Goal: Check status: Check status

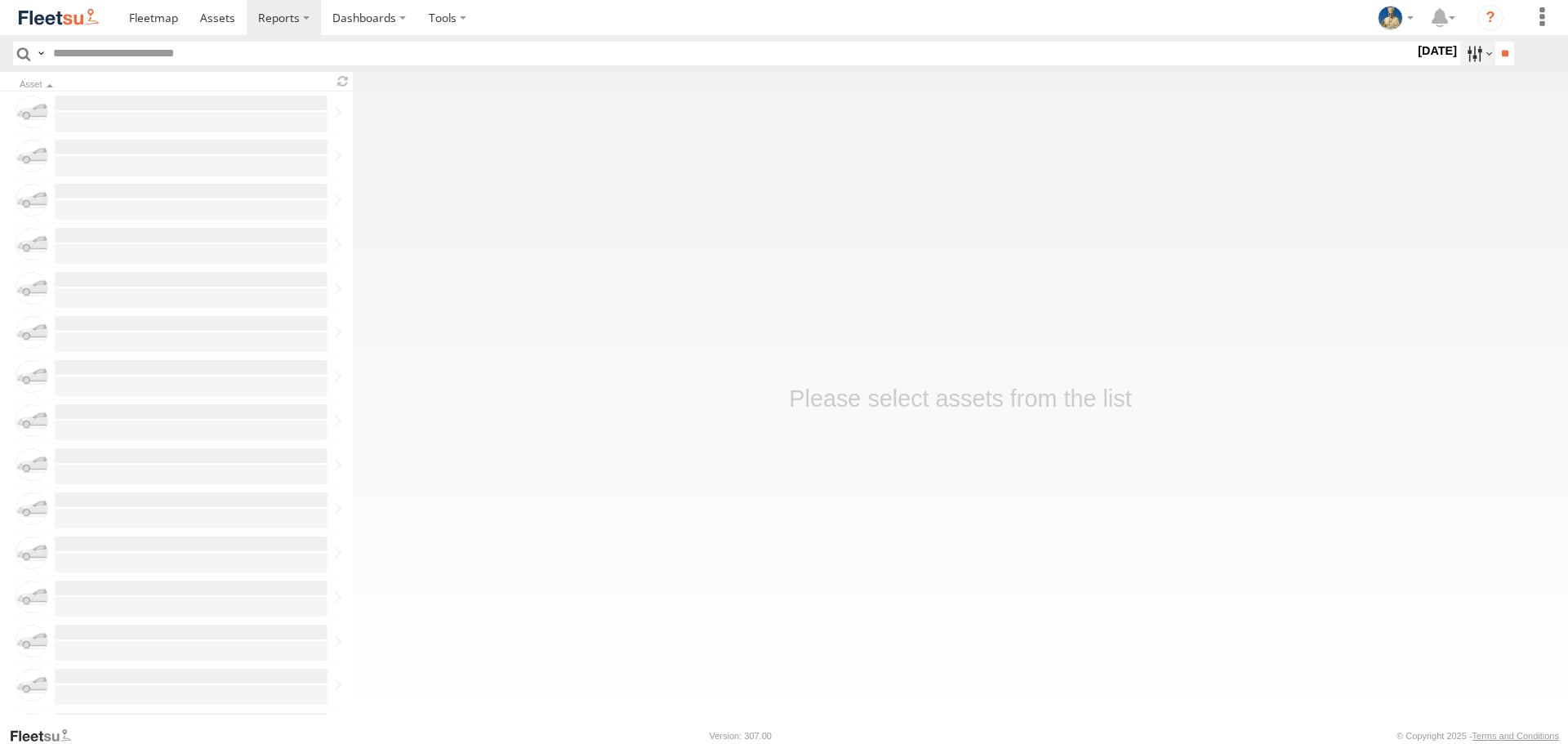
click at [1465, 62] on label at bounding box center [1479, 53] width 35 height 23
click at [0, 0] on label at bounding box center [0, 0] width 0 height 0
click at [1502, 53] on input "**" at bounding box center [1505, 53] width 19 height 23
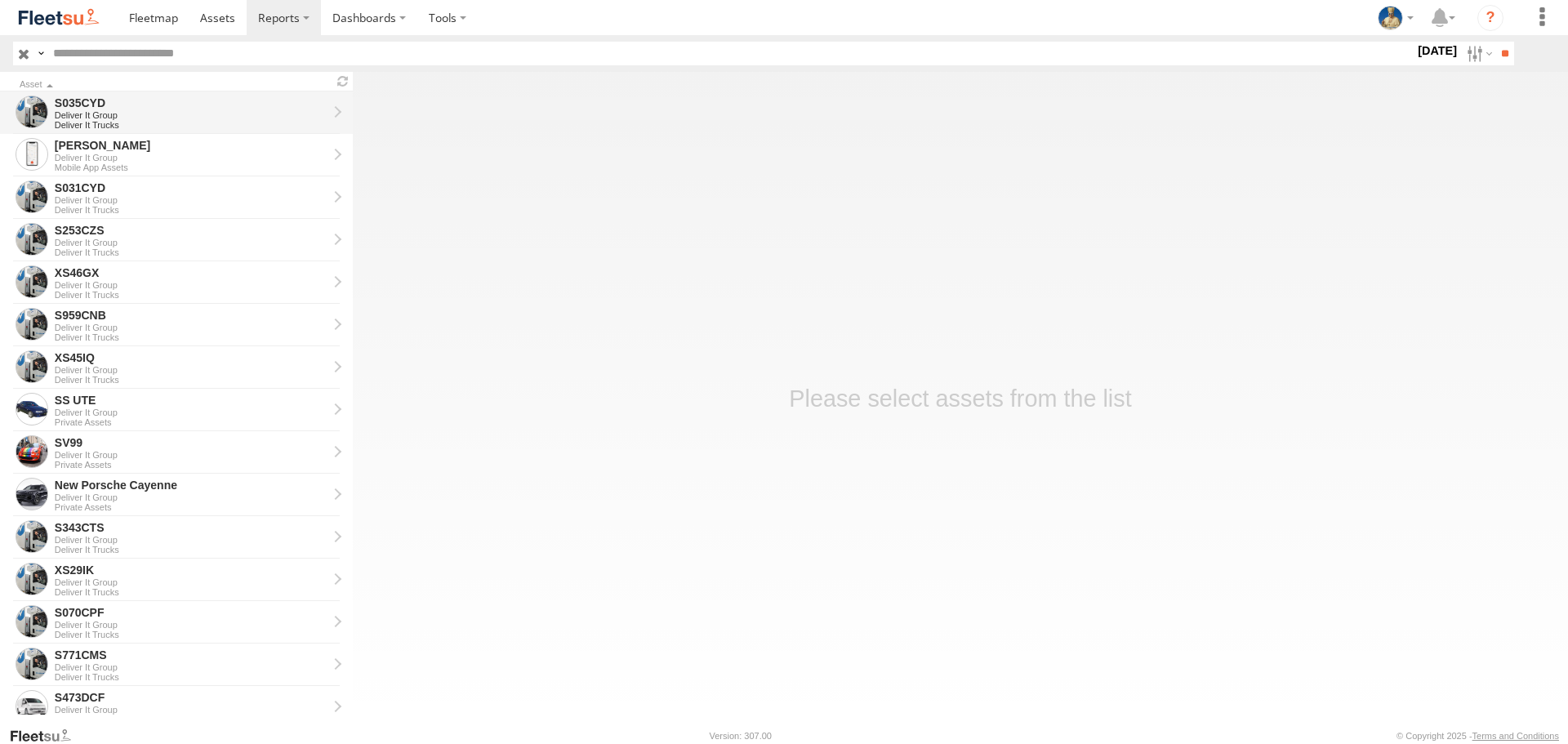
click at [109, 110] on div "Deliver It Group" at bounding box center [191, 115] width 273 height 10
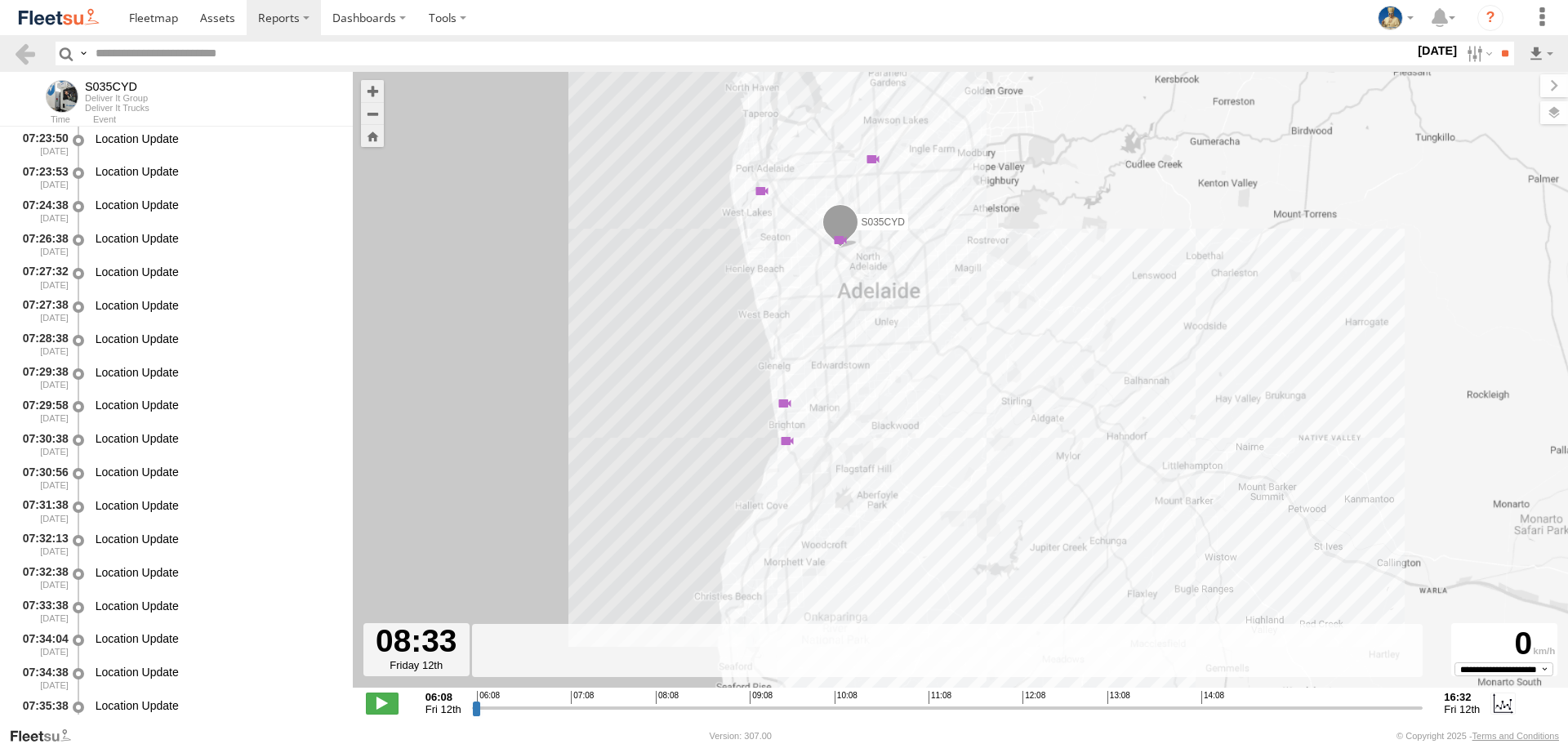
scroll to position [7783, 0]
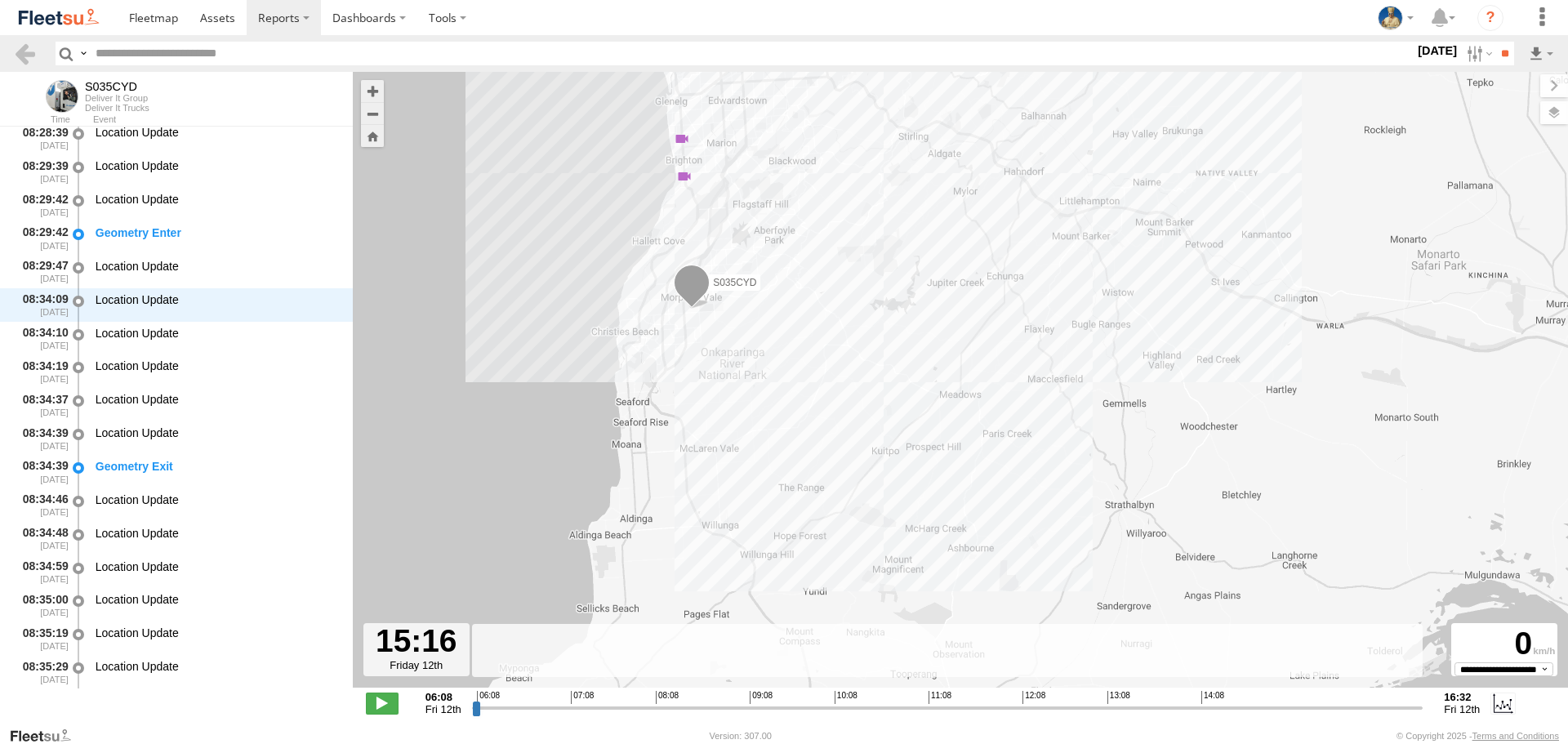
drag, startPoint x: 476, startPoint y: 710, endPoint x: 1304, endPoint y: 745, distance: 828.7
click at [1304, 716] on input "range" at bounding box center [947, 708] width 952 height 16
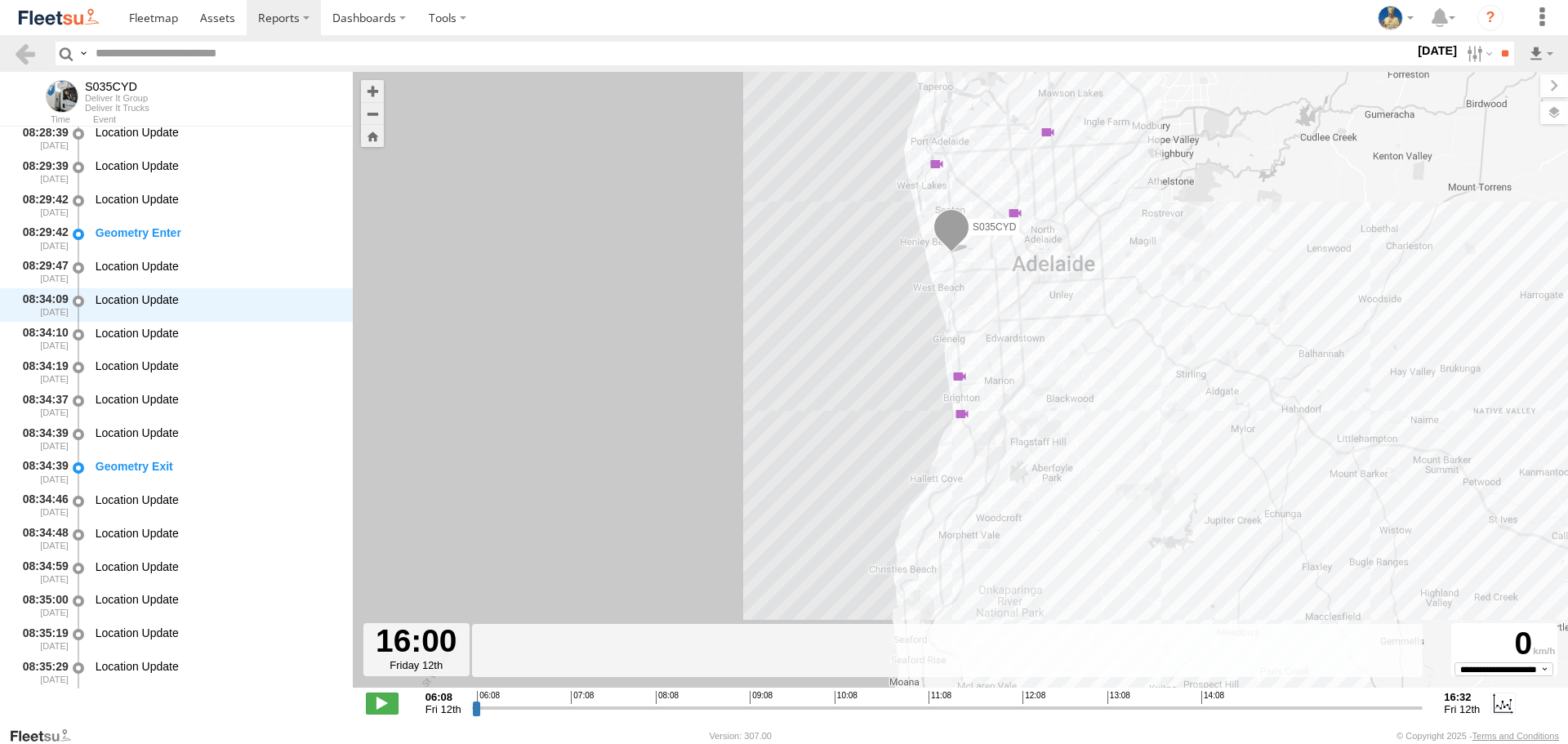
drag, startPoint x: 1305, startPoint y: 710, endPoint x: 1369, endPoint y: 723, distance: 65.3
click at [1369, 716] on input "range" at bounding box center [947, 708] width 952 height 16
click at [1464, 50] on label at bounding box center [1479, 53] width 35 height 23
click at [0, 0] on label at bounding box center [0, 0] width 0 height 0
click at [1505, 50] on input "**" at bounding box center [1505, 53] width 19 height 23
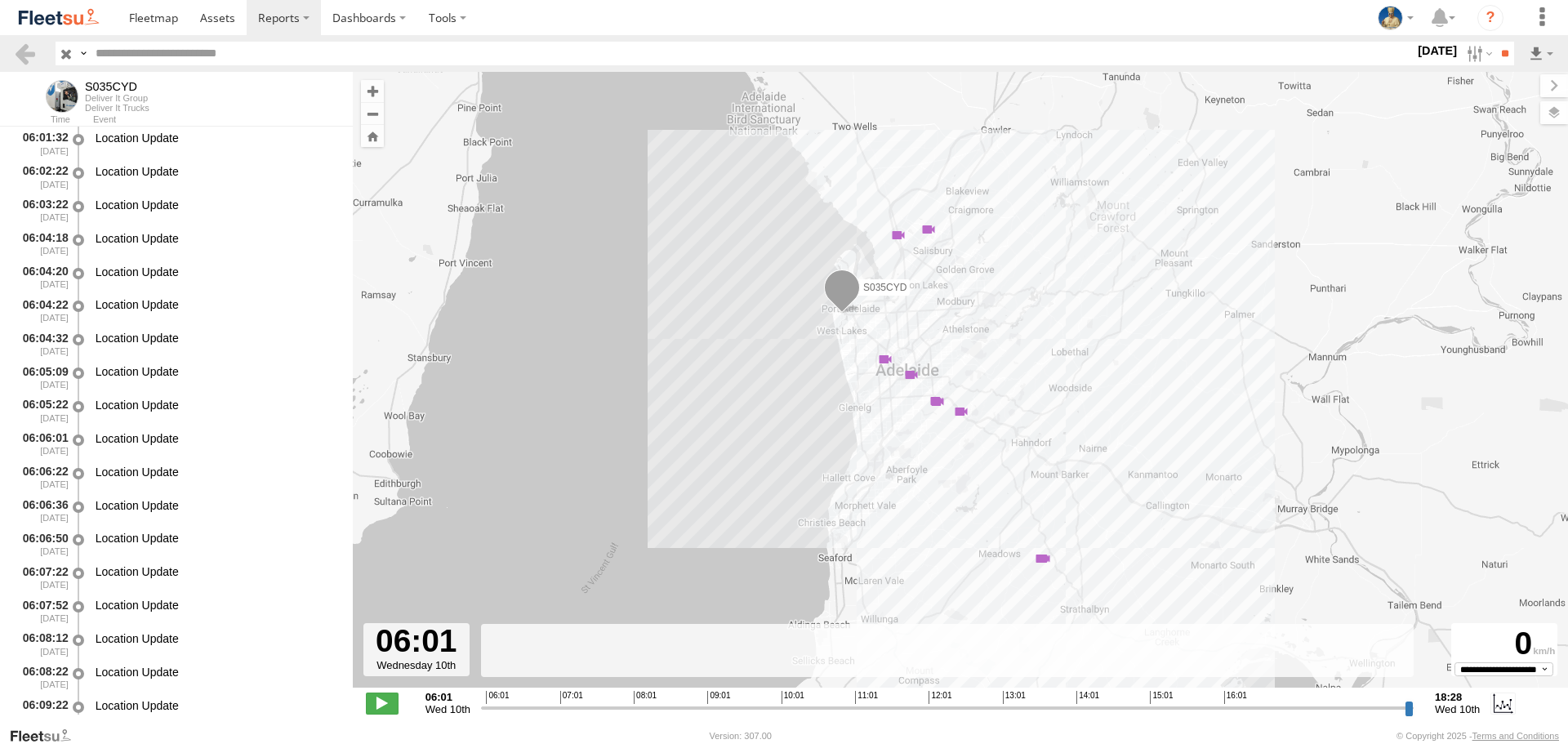
scroll to position [6643, 0]
drag, startPoint x: 492, startPoint y: 707, endPoint x: 1332, endPoint y: 747, distance: 841.0
click at [1332, 716] on input "range" at bounding box center [947, 708] width 933 height 16
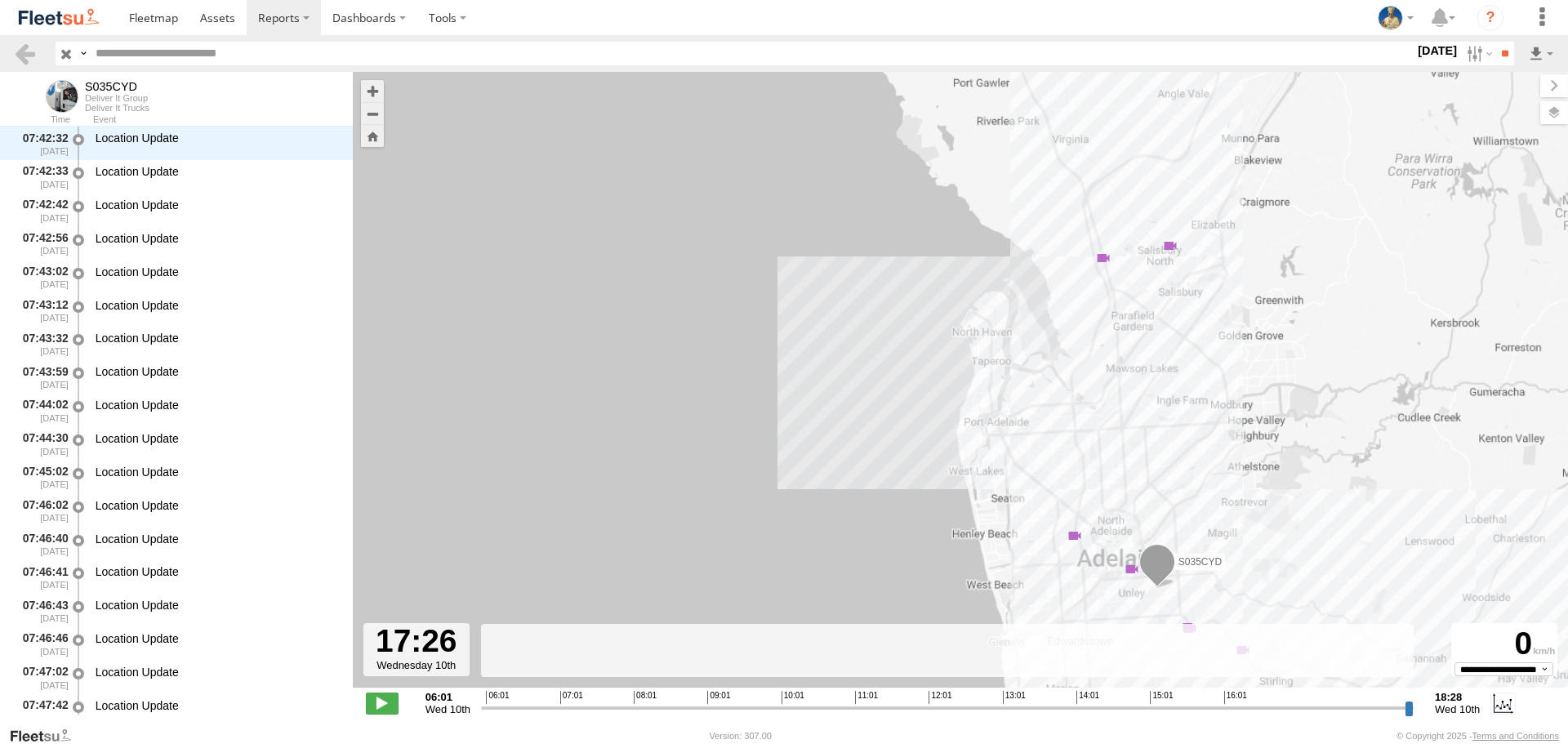
drag, startPoint x: 1132, startPoint y: 477, endPoint x: 1097, endPoint y: 439, distance: 51.7
click at [1097, 439] on div "S035CYD 06:21 Wed 07:58 Wed 09:47 Wed 16:39 Wed 16:41 Wed 17:18 Wed 17:22 Wed 1…" at bounding box center [961, 388] width 1216 height 633
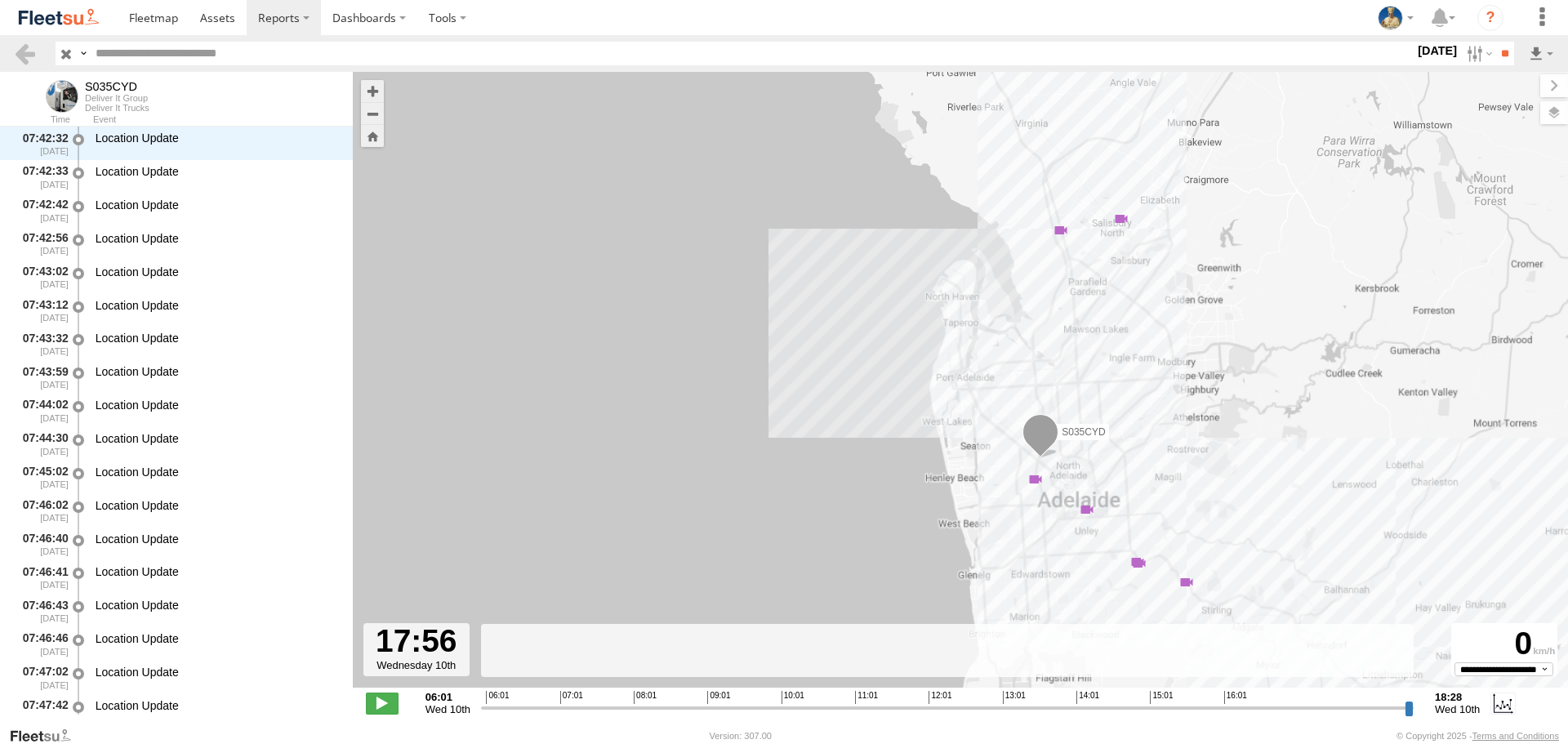
drag, startPoint x: 1332, startPoint y: 708, endPoint x: 1369, endPoint y: 713, distance: 37.3
click at [1369, 713] on input "range" at bounding box center [947, 708] width 933 height 16
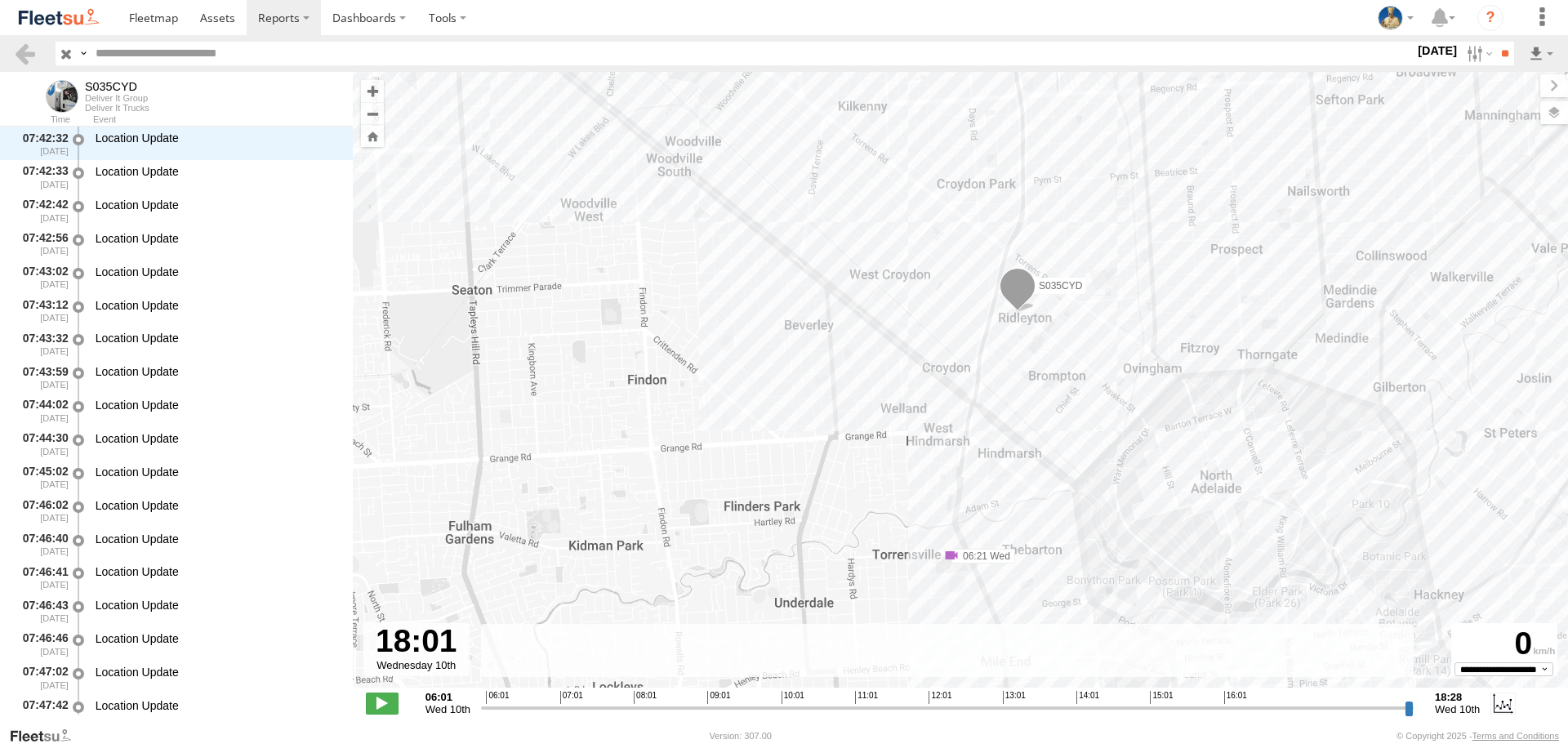
drag, startPoint x: 1368, startPoint y: 708, endPoint x: 1376, endPoint y: 710, distance: 8.2
type input "**********"
click at [1376, 710] on input "range" at bounding box center [947, 708] width 933 height 16
click at [346, 22] on label "Dashboards" at bounding box center [368, 18] width 96 height 35
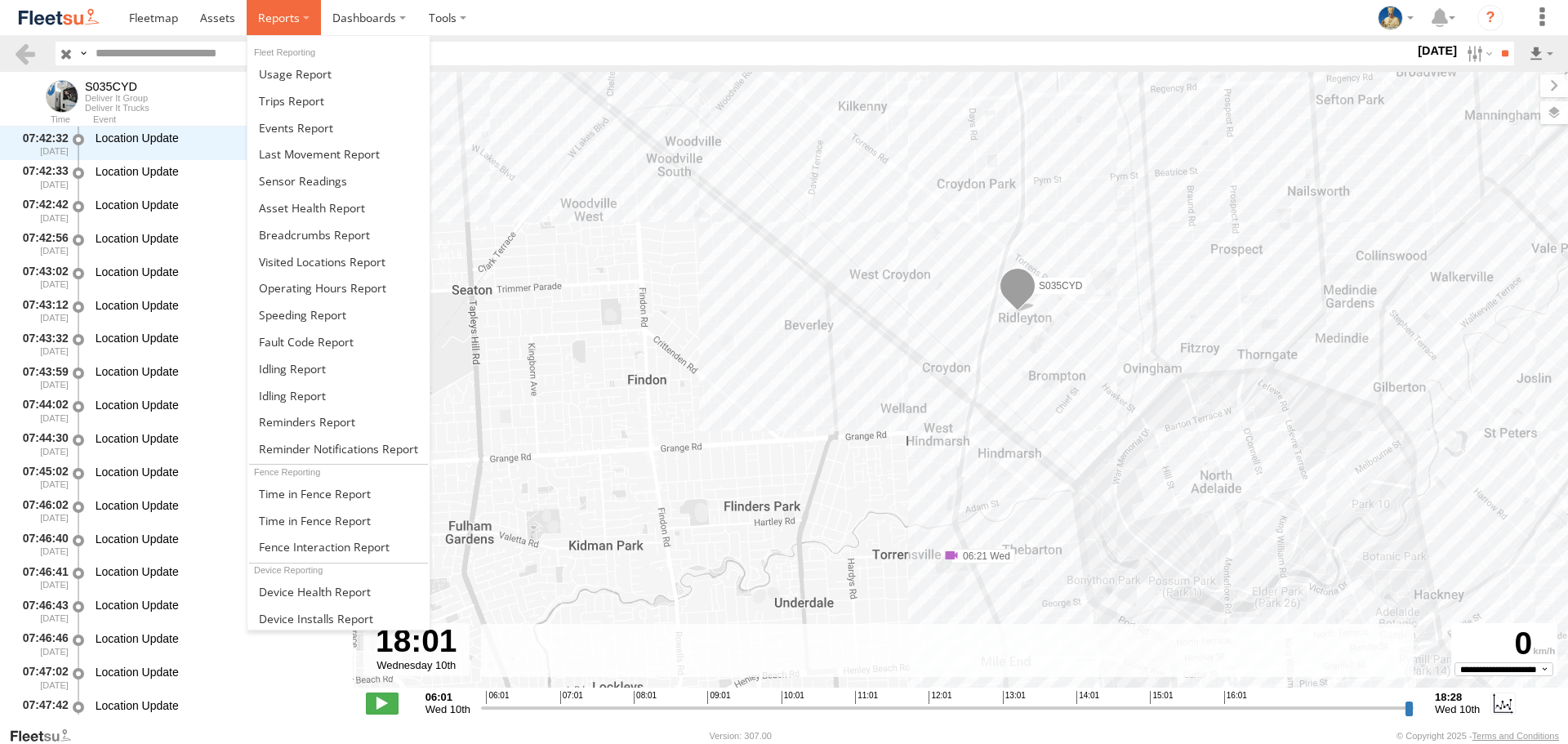
click at [295, 21] on span at bounding box center [279, 18] width 42 height 16
click at [304, 242] on link at bounding box center [338, 234] width 182 height 27
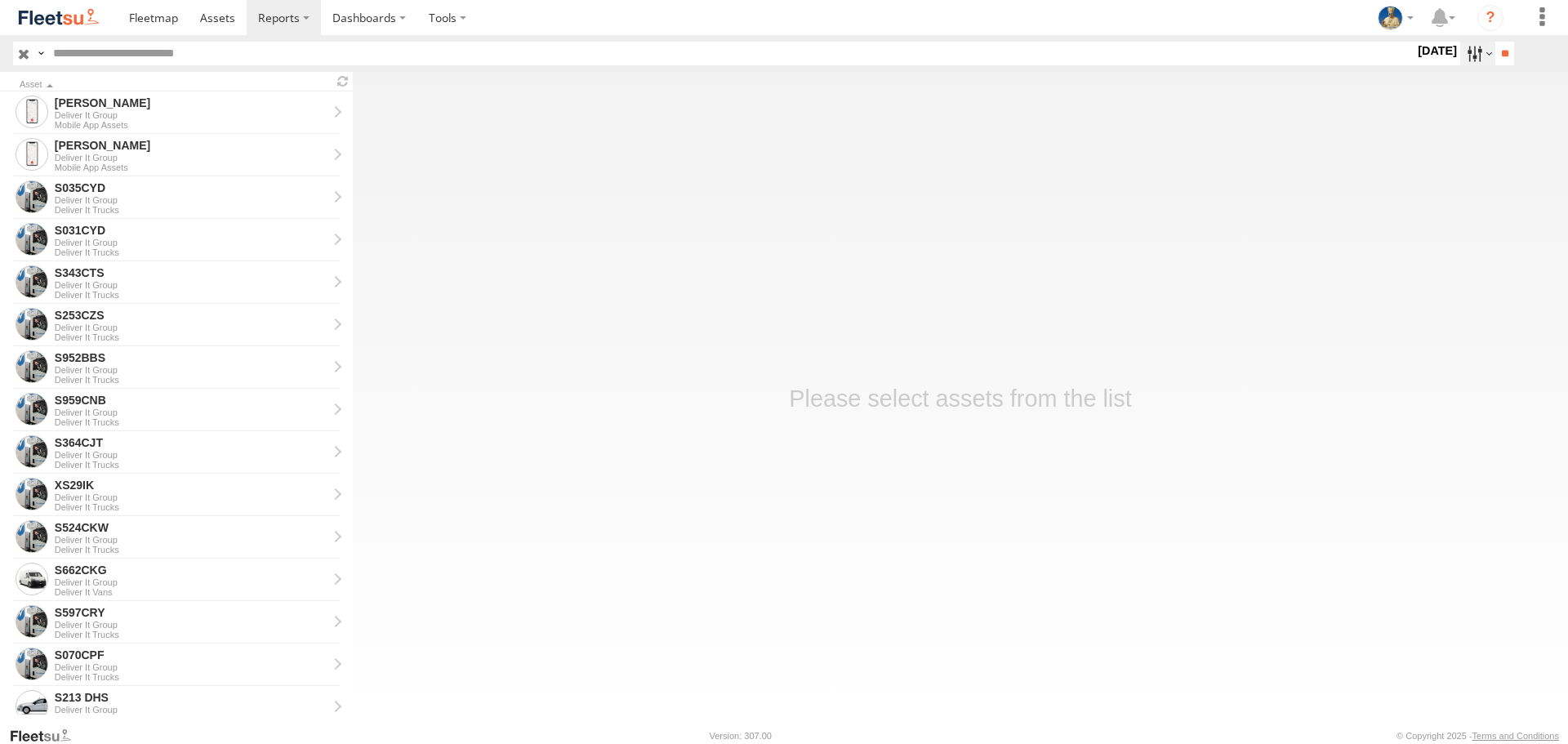
click at [1469, 53] on label at bounding box center [1479, 53] width 35 height 23
click at [0, 0] on label at bounding box center [0, 0] width 0 height 0
click at [1500, 64] on input "**" at bounding box center [1505, 53] width 19 height 23
click at [95, 492] on div "Deliver It Group" at bounding box center [191, 497] width 273 height 10
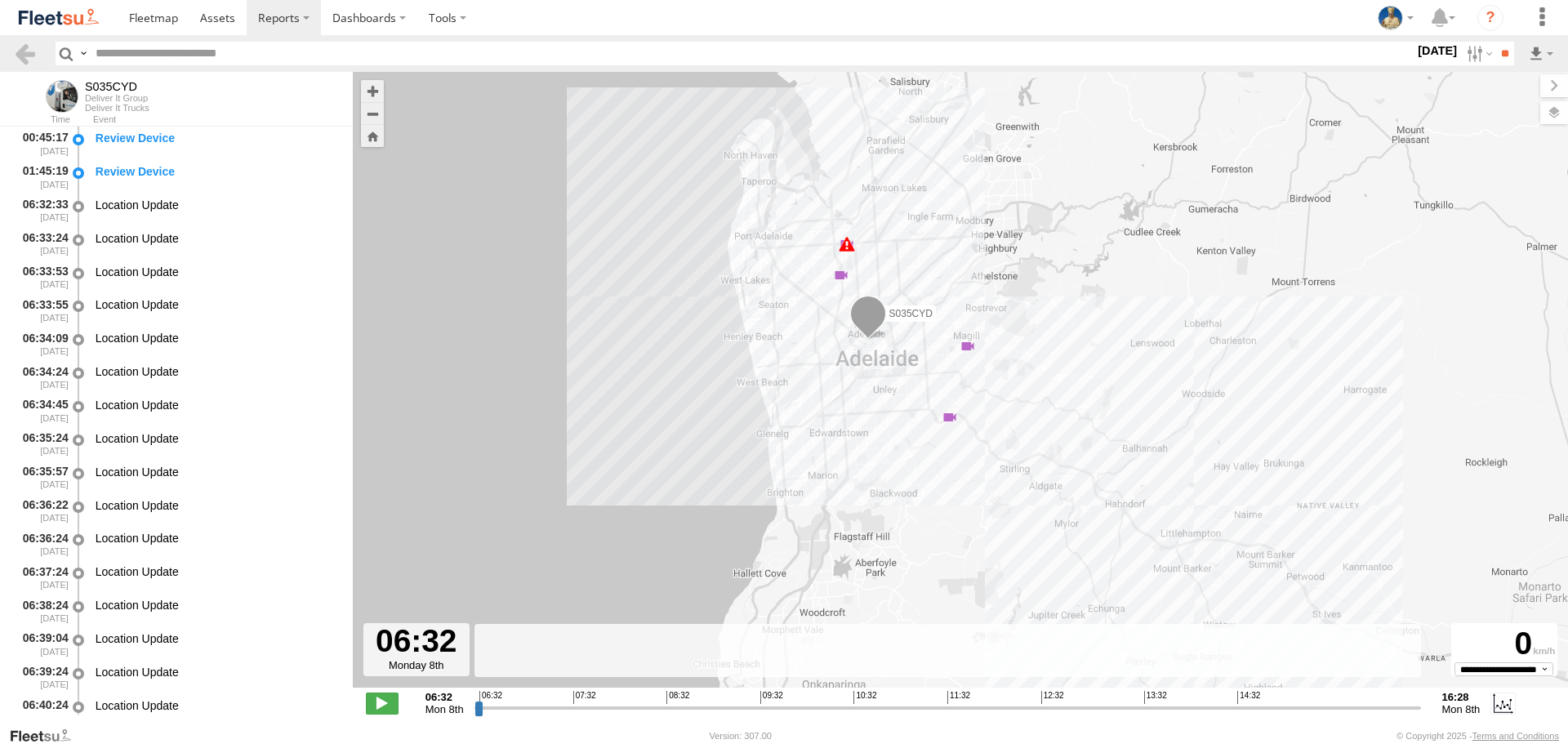
scroll to position [6114, 0]
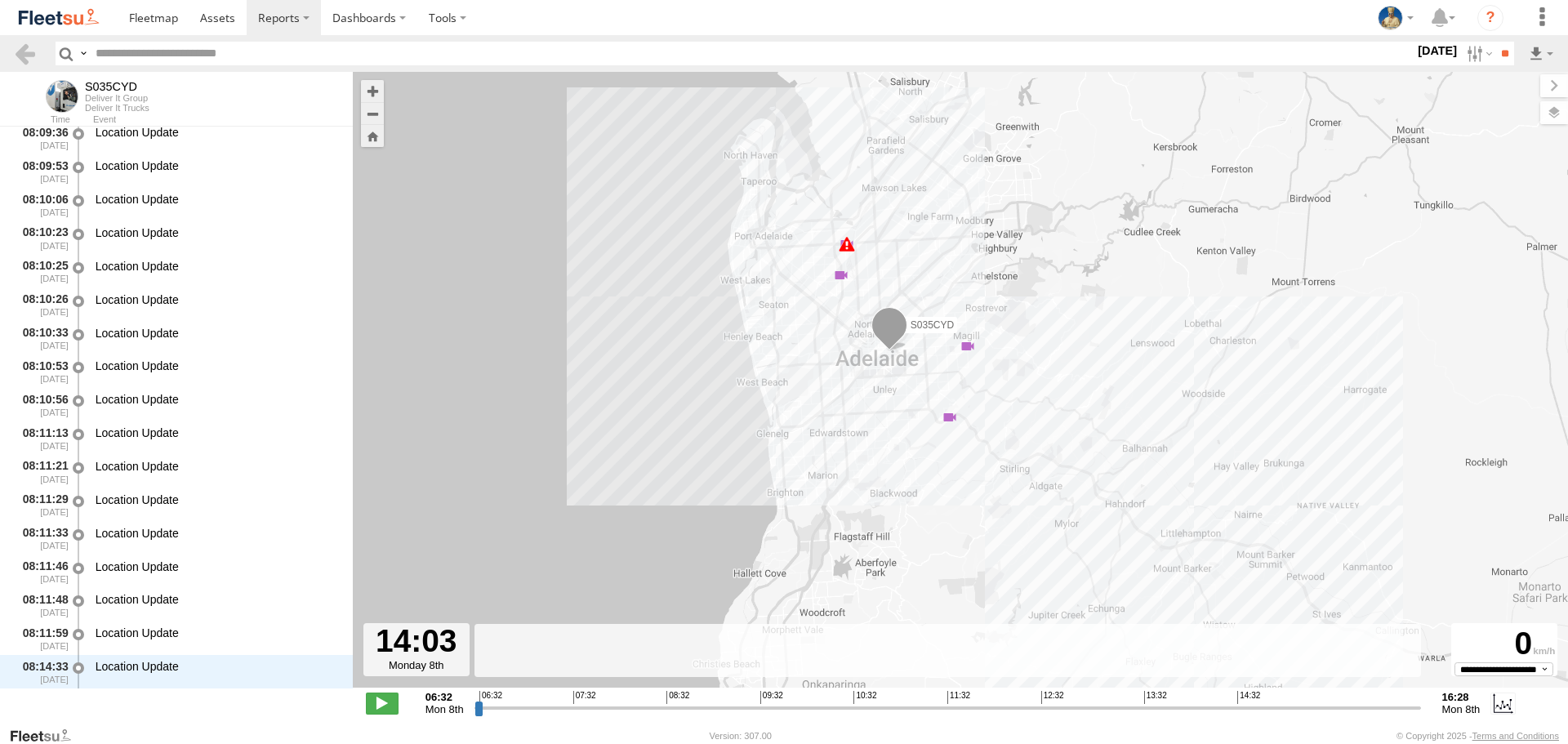
drag, startPoint x: 480, startPoint y: 713, endPoint x: 1189, endPoint y: 687, distance: 709.5
click at [1189, 700] on input "range" at bounding box center [948, 708] width 947 height 16
drag, startPoint x: 1192, startPoint y: 710, endPoint x: 1227, endPoint y: 699, distance: 36.7
click at [1227, 700] on input "range" at bounding box center [948, 708] width 947 height 16
click at [1469, 53] on label at bounding box center [1479, 53] width 35 height 23
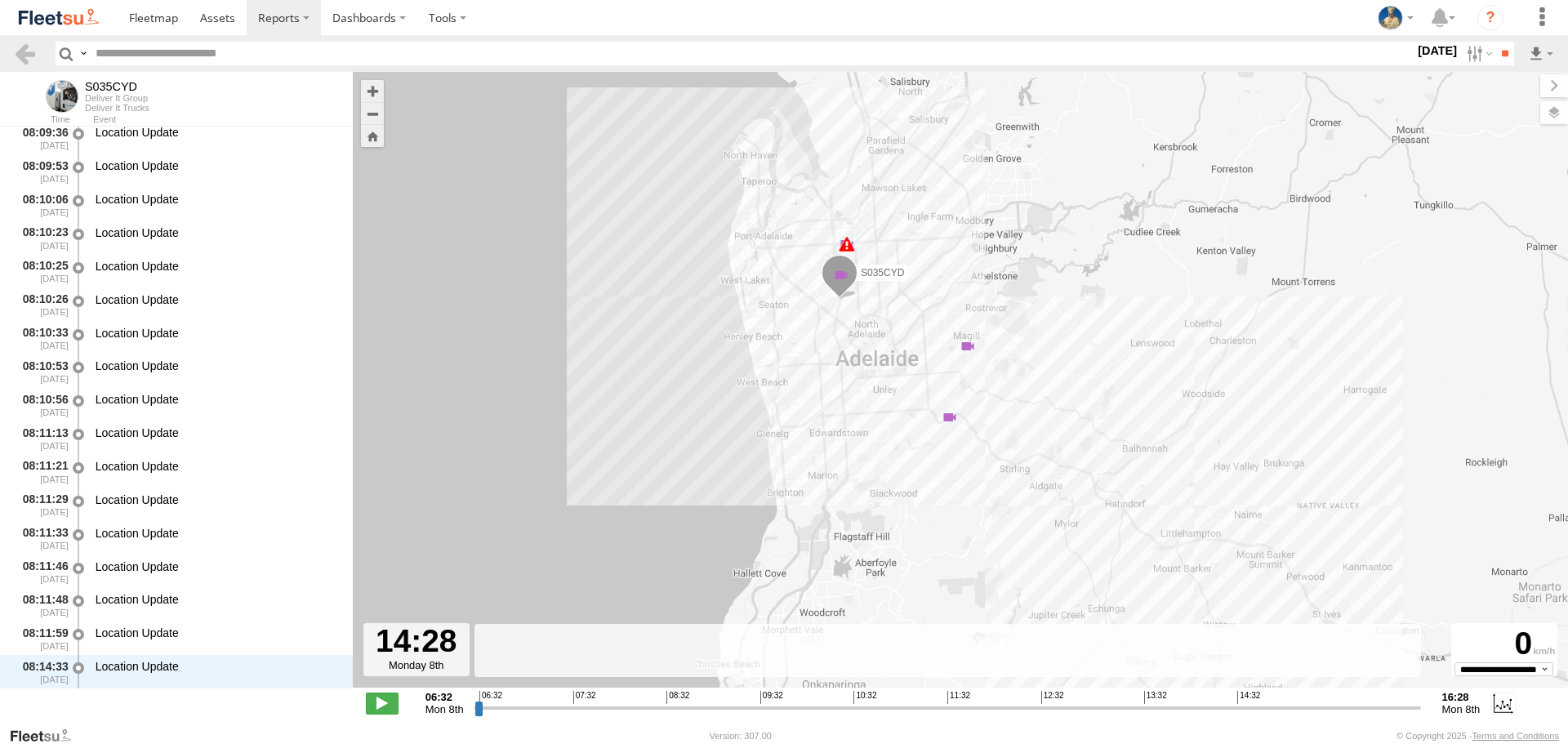
click at [0, 0] on label at bounding box center [0, 0] width 0 height 0
click at [1504, 62] on input "**" at bounding box center [1505, 53] width 19 height 23
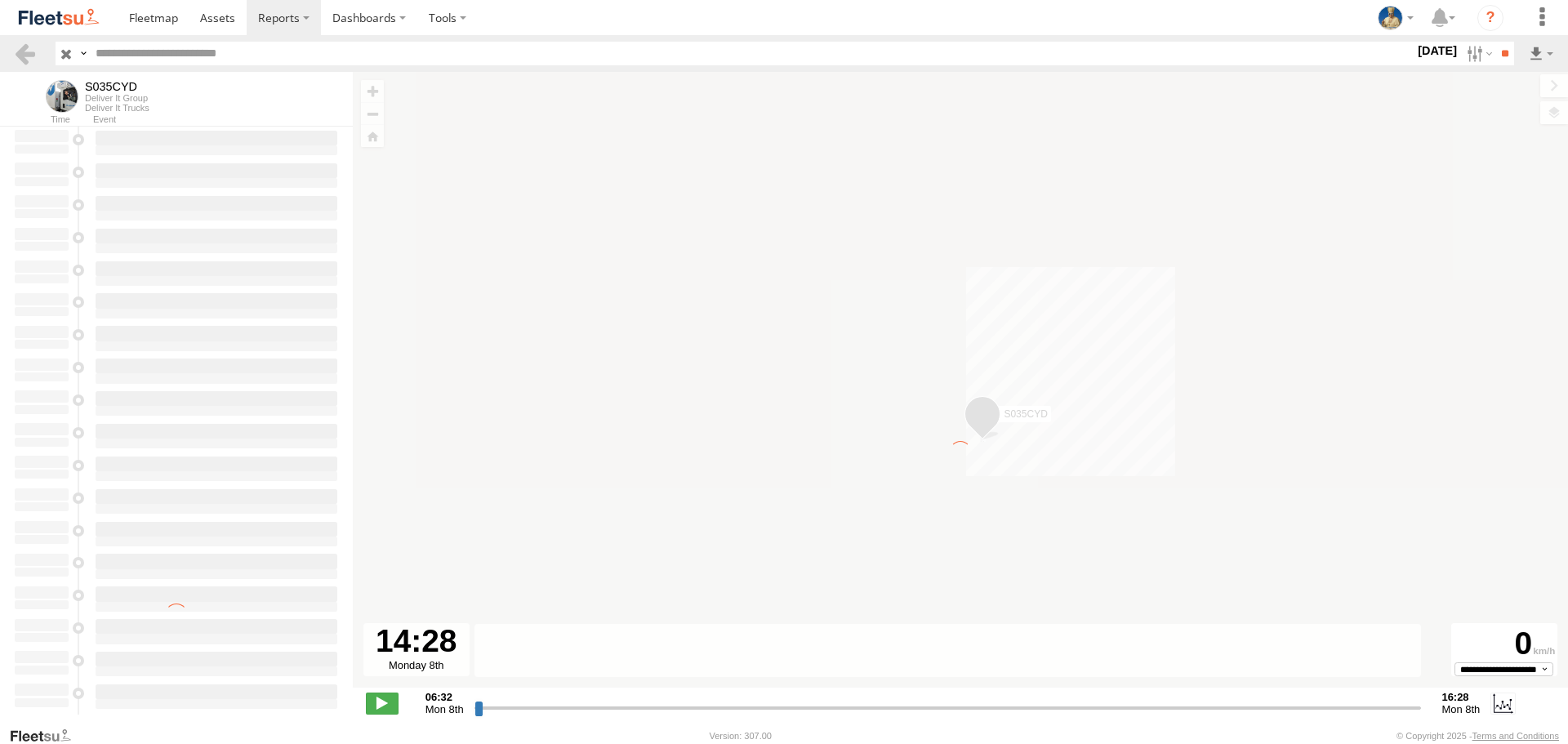
type input "**********"
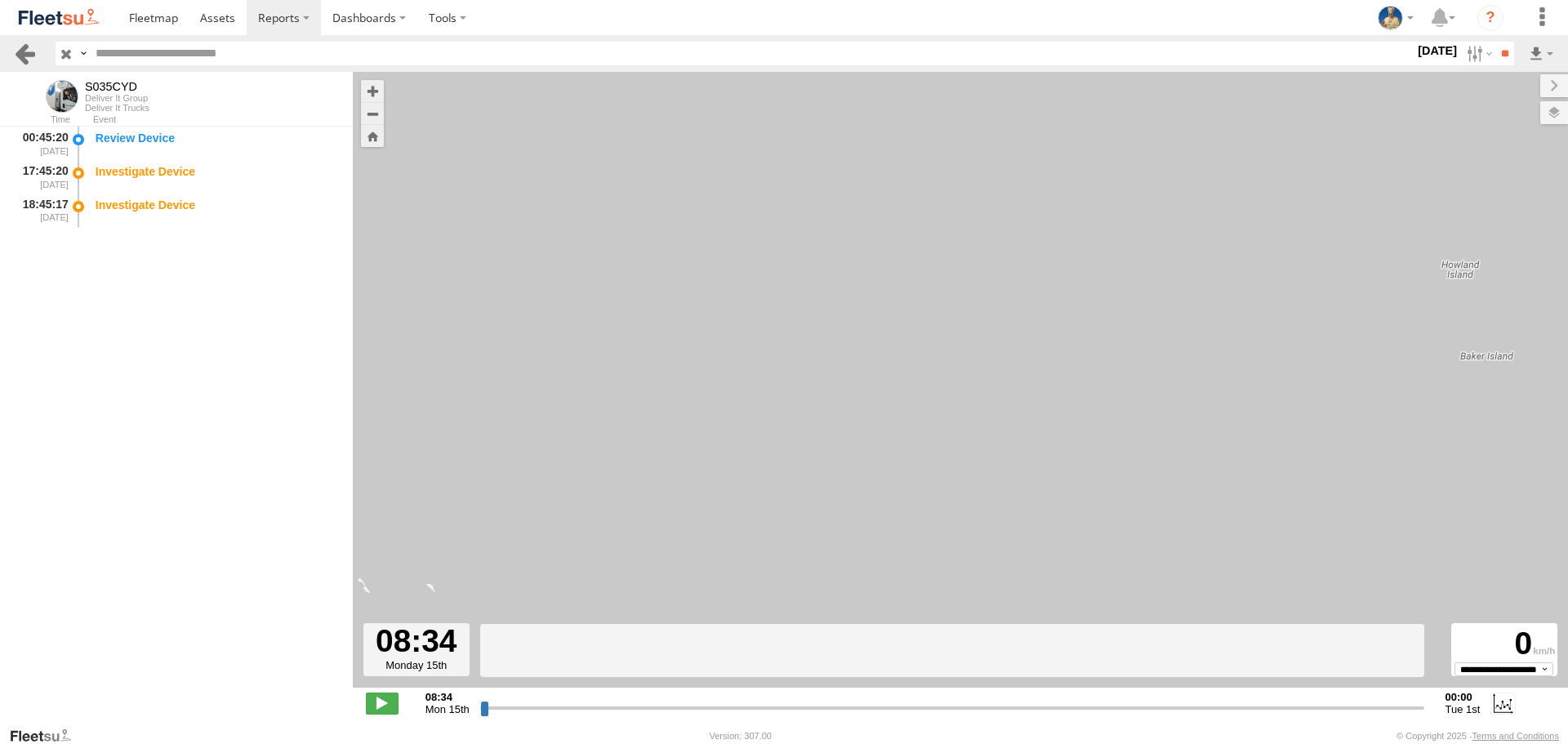
click at [30, 54] on link at bounding box center [24, 53] width 23 height 23
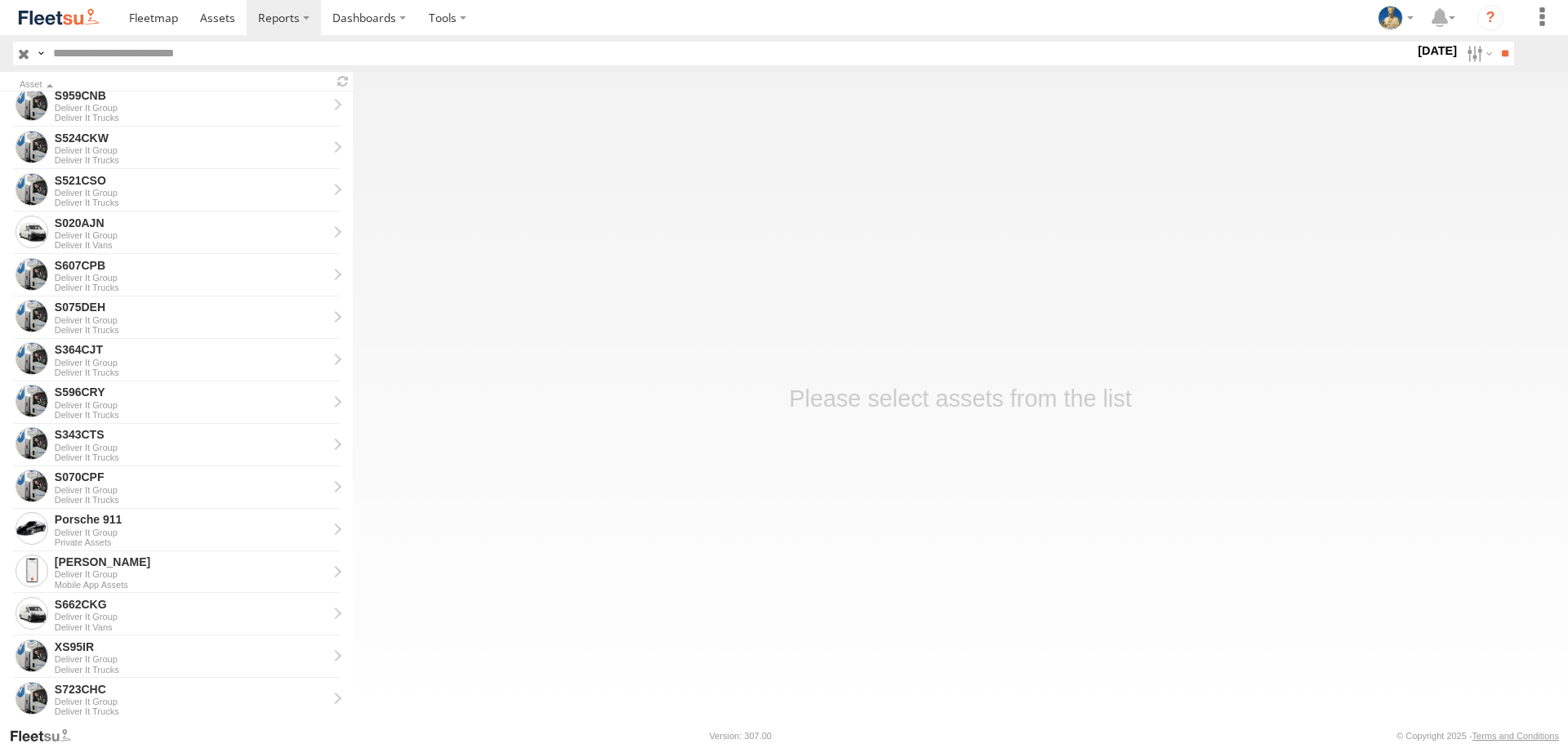
scroll to position [736, 0]
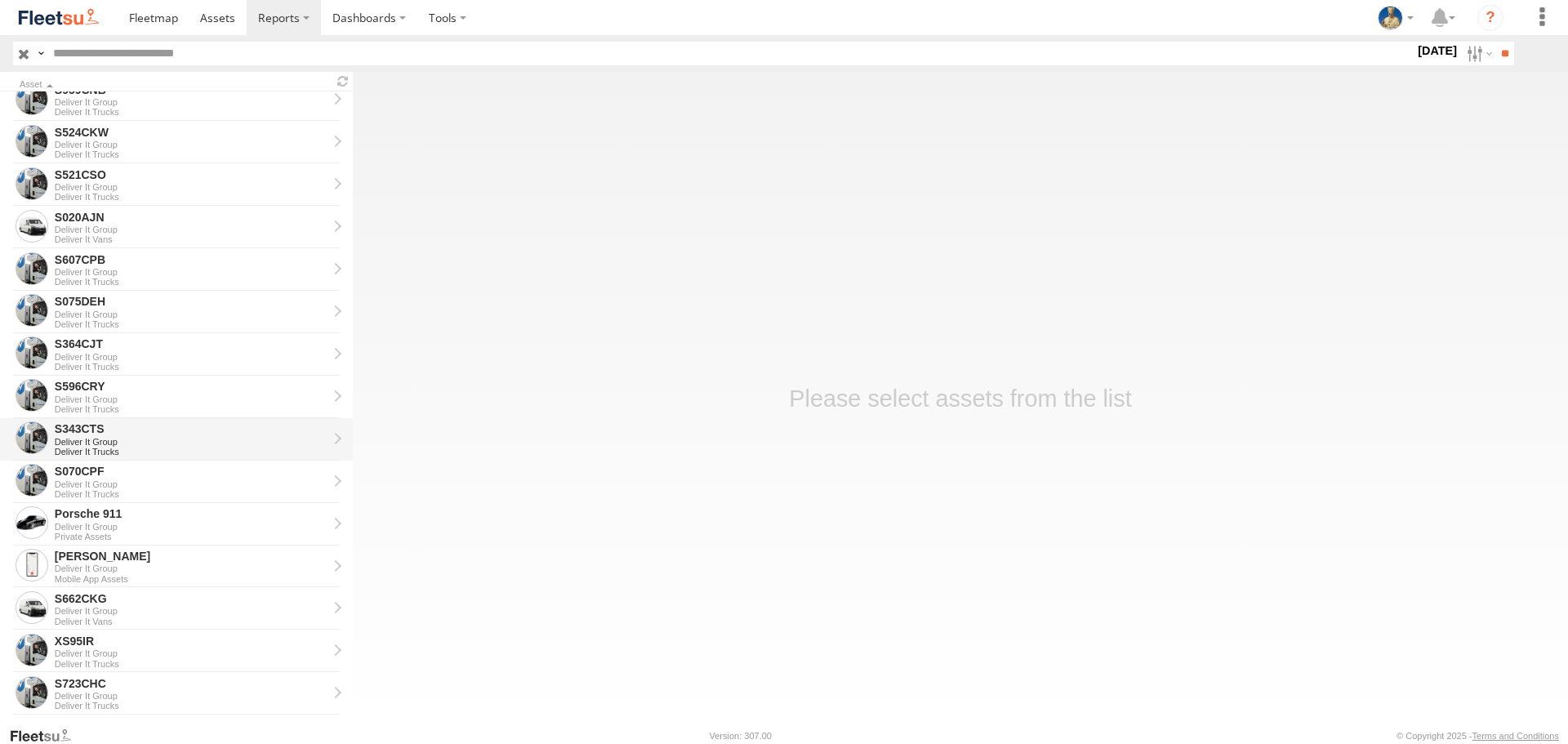
click at [103, 429] on div "S343CTS" at bounding box center [191, 429] width 273 height 15
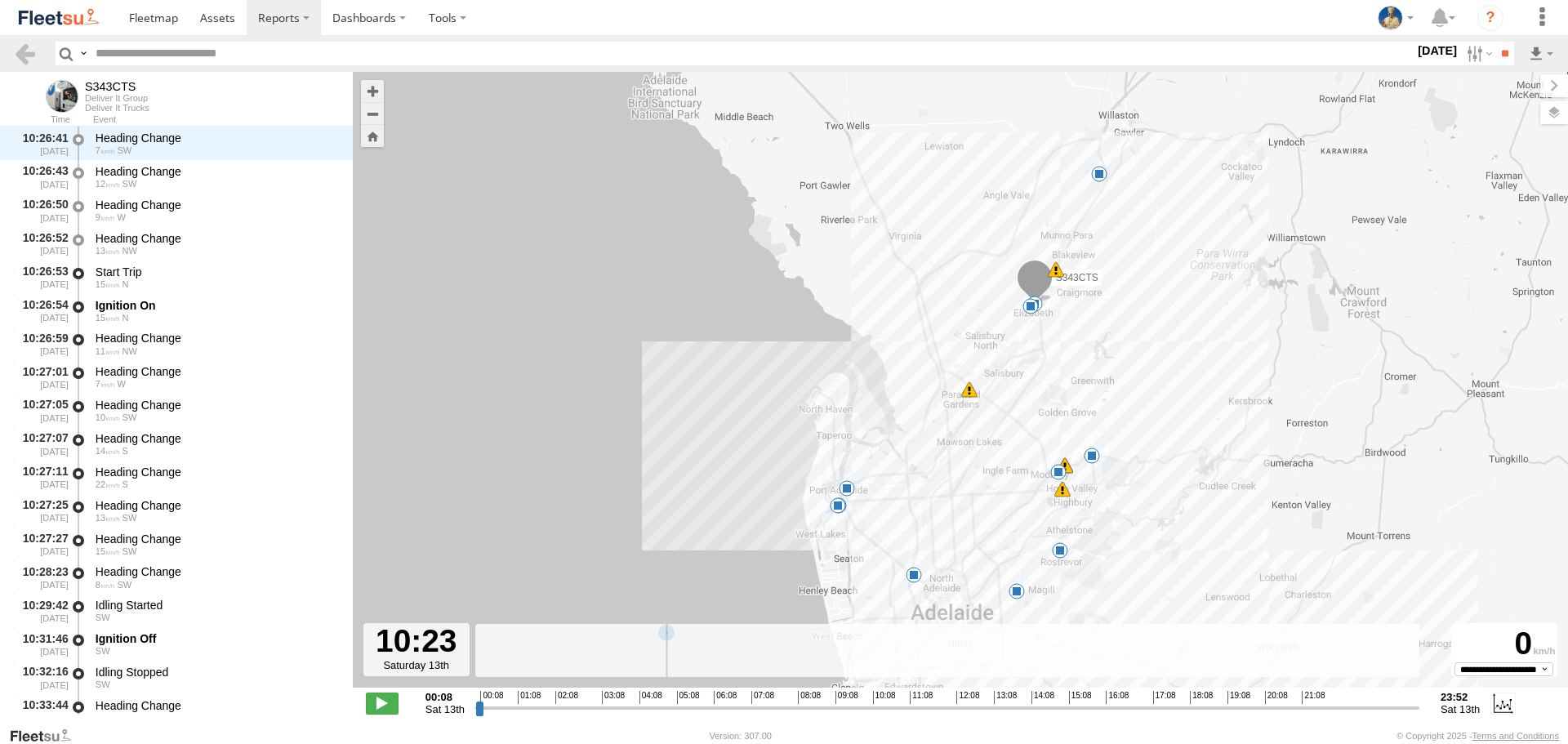
scroll to position [18560, 0]
drag, startPoint x: 481, startPoint y: 709, endPoint x: 893, endPoint y: 712, distance: 412.0
click at [893, 712] on input "range" at bounding box center [947, 708] width 944 height 16
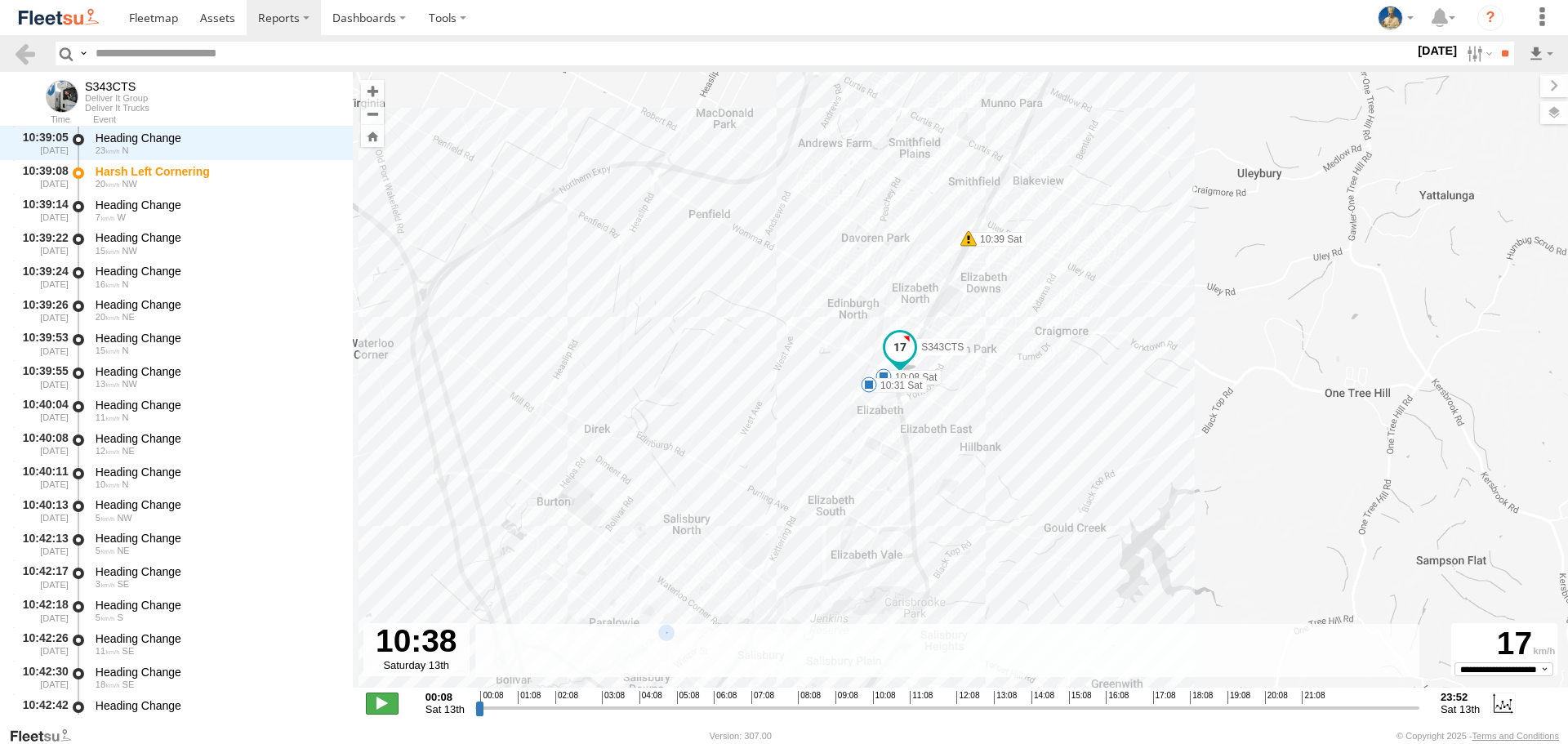
click at [380, 709] on span at bounding box center [382, 703] width 33 height 21
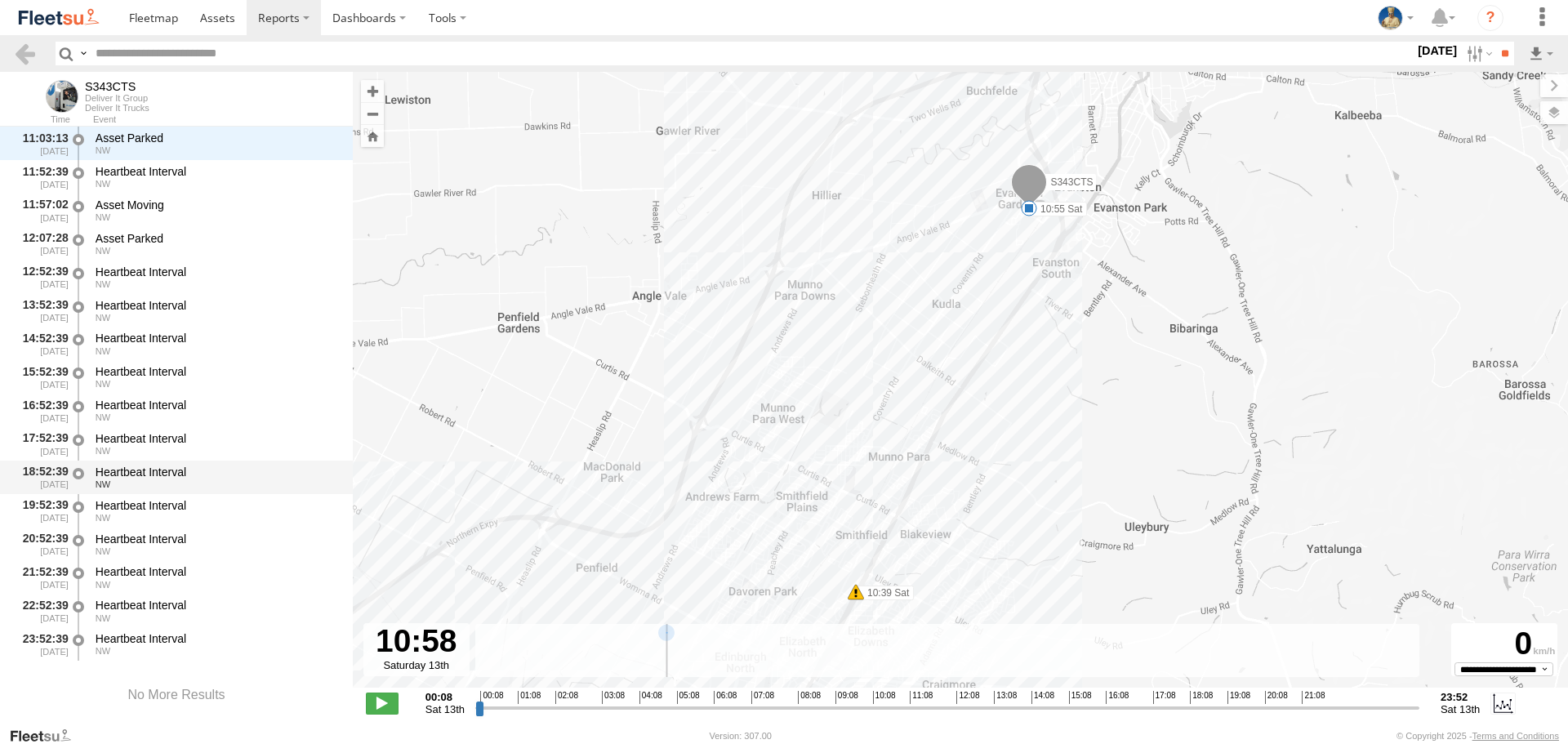
drag, startPoint x: 393, startPoint y: 705, endPoint x: 339, endPoint y: 489, distance: 222.6
click at [392, 705] on span at bounding box center [382, 703] width 33 height 21
type input "**********"
